Goal: Transaction & Acquisition: Subscribe to service/newsletter

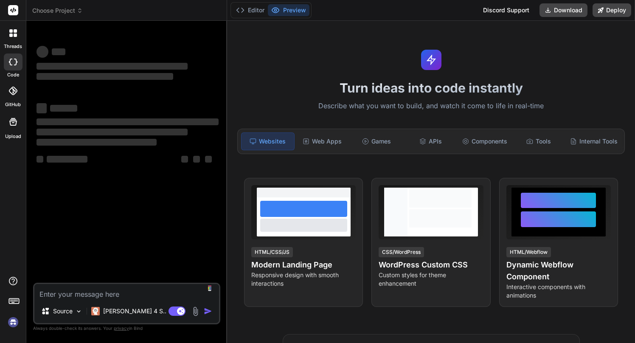
type textarea "x"
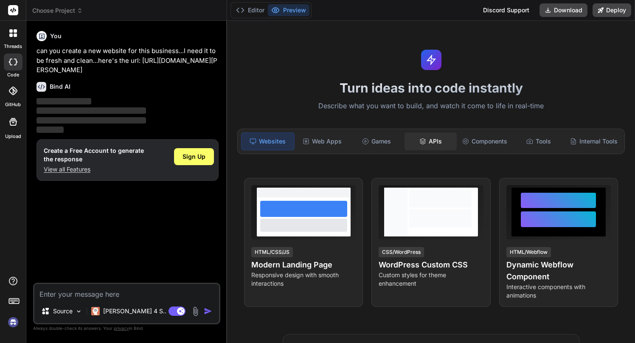
click at [430, 143] on div "APIs" at bounding box center [431, 142] width 52 height 18
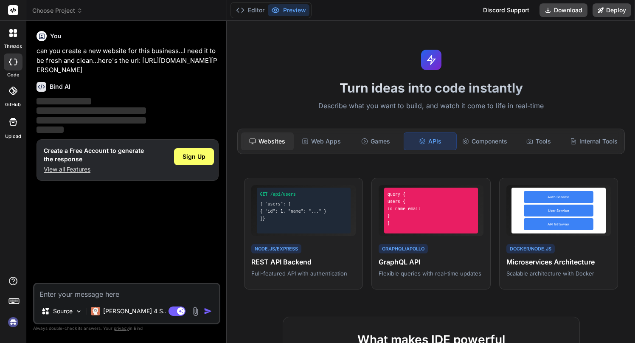
click at [265, 145] on div "Websites" at bounding box center [267, 142] width 52 height 18
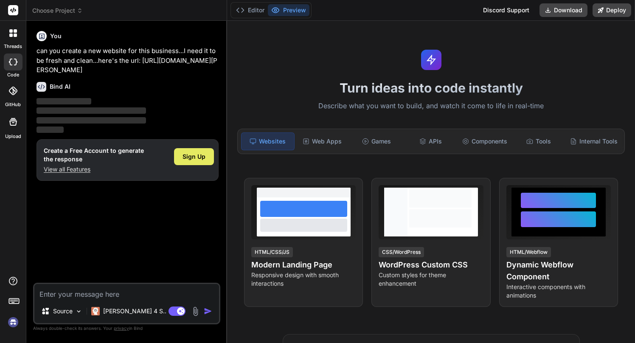
click at [191, 158] on span "Sign Up" at bounding box center [194, 156] width 23 height 8
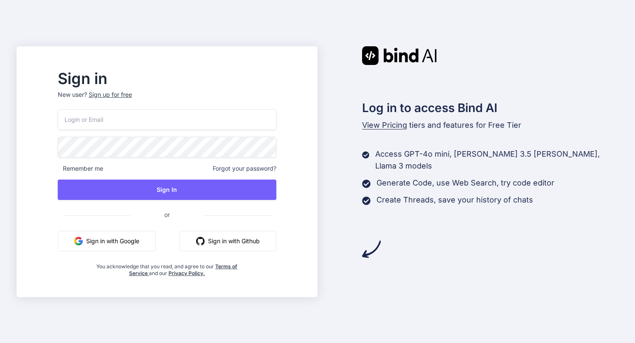
click at [177, 119] on input "email" at bounding box center [167, 119] width 219 height 21
type input "[EMAIL_ADDRESS][DOMAIN_NAME]"
click at [132, 95] on div "Sign up for free" at bounding box center [110, 94] width 43 height 8
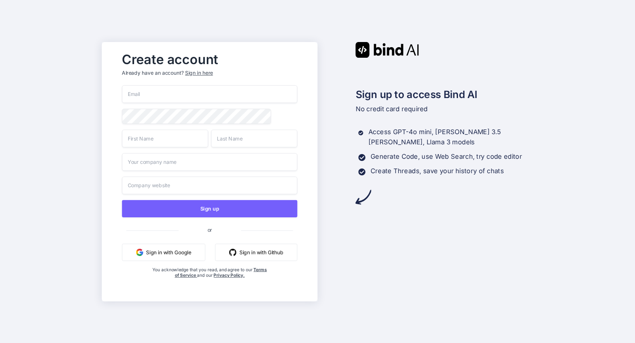
click at [152, 94] on input "email" at bounding box center [209, 94] width 175 height 18
type input "[EMAIL_ADDRESS][DOMAIN_NAME]"
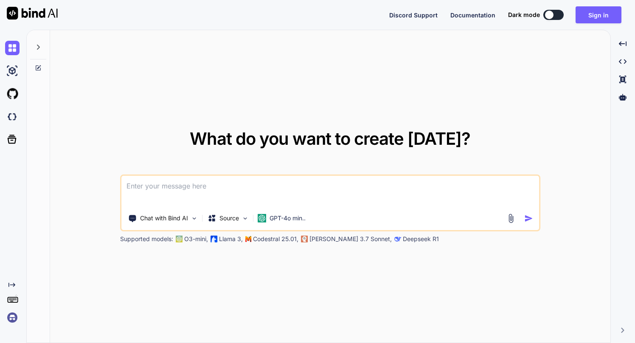
type textarea "x"
